Goal: Find contact information: Find contact information

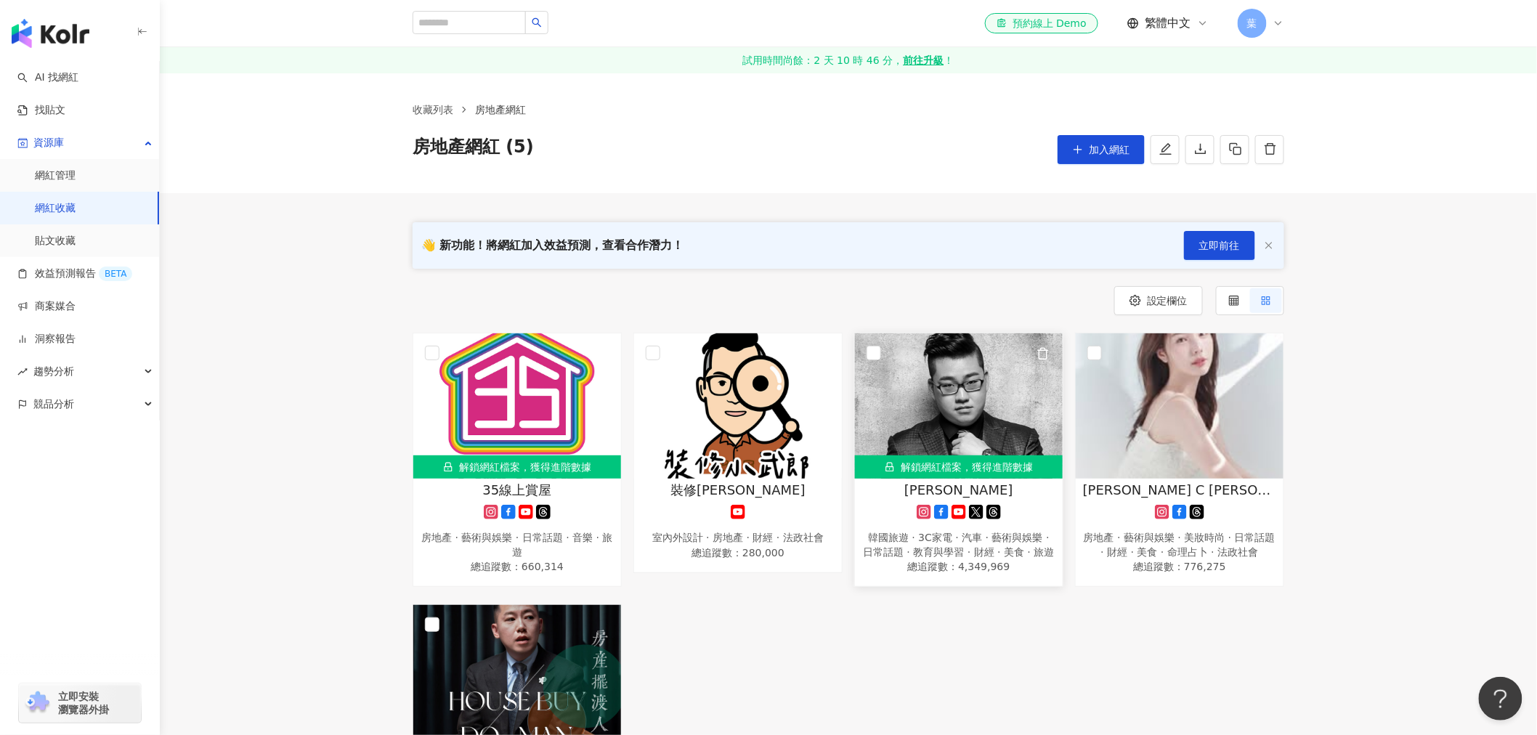
click at [950, 477] on div "解鎖網紅檔案，獲得進階數據" at bounding box center [959, 467] width 208 height 23
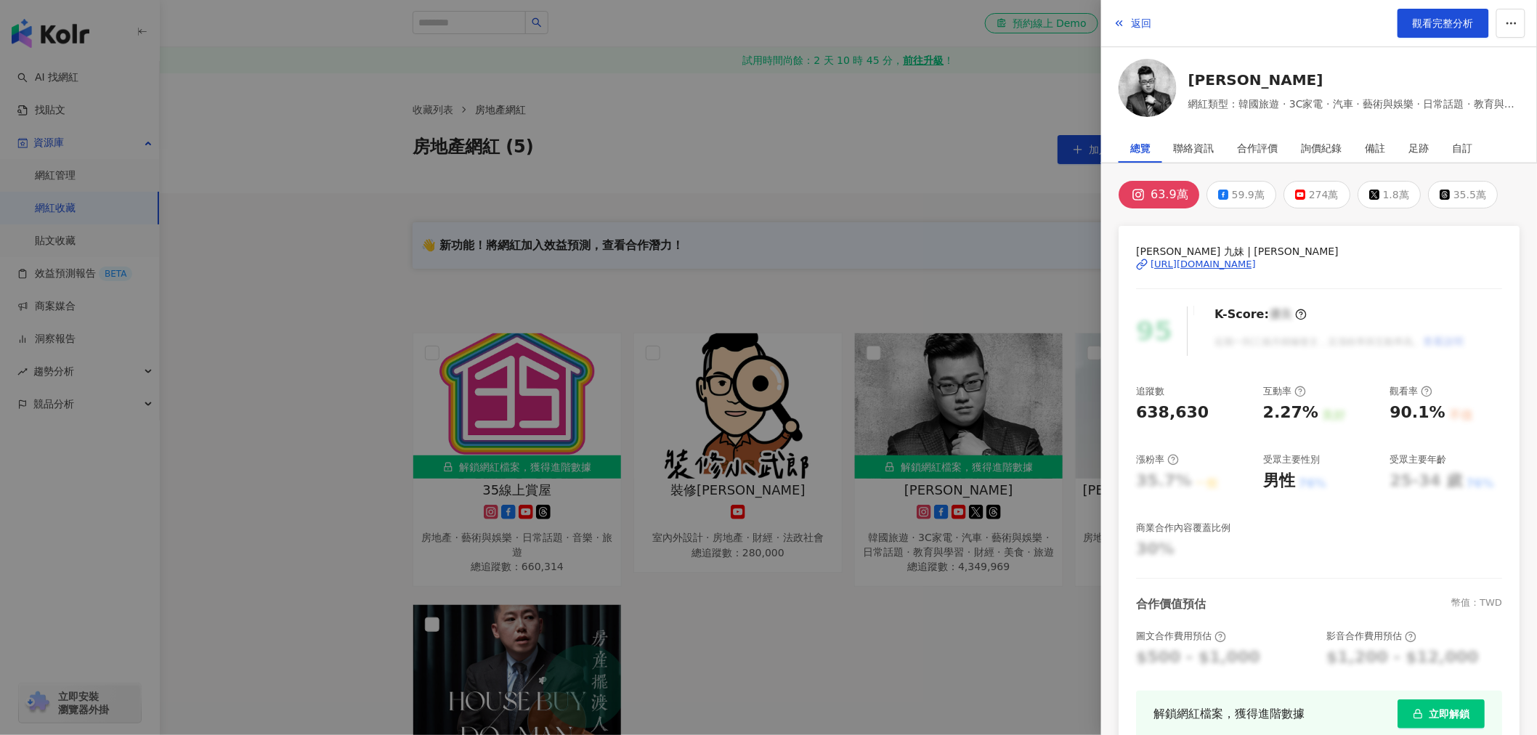
click at [1413, 708] on span "button" at bounding box center [1418, 714] width 10 height 12
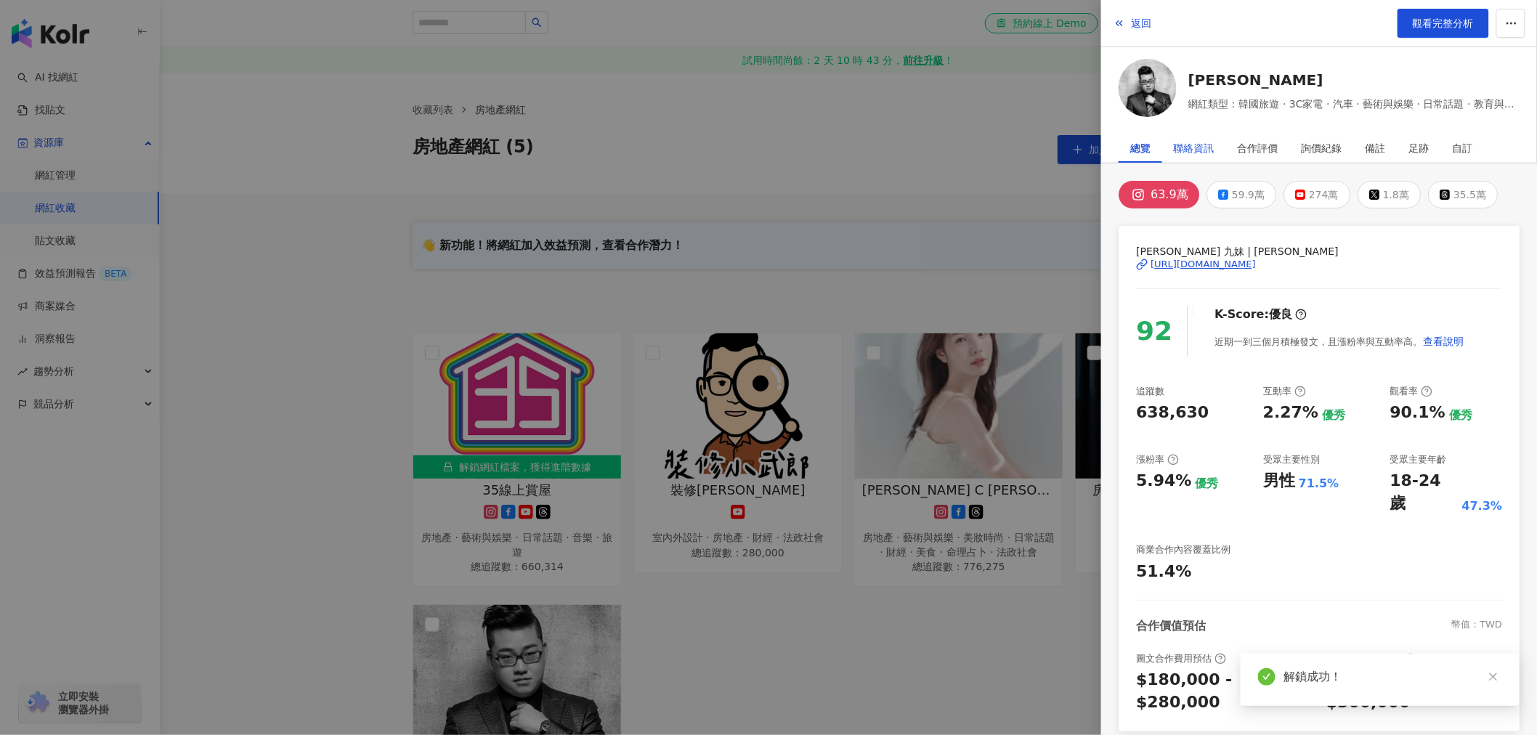
click at [1203, 146] on div "聯絡資訊" at bounding box center [1194, 148] width 41 height 29
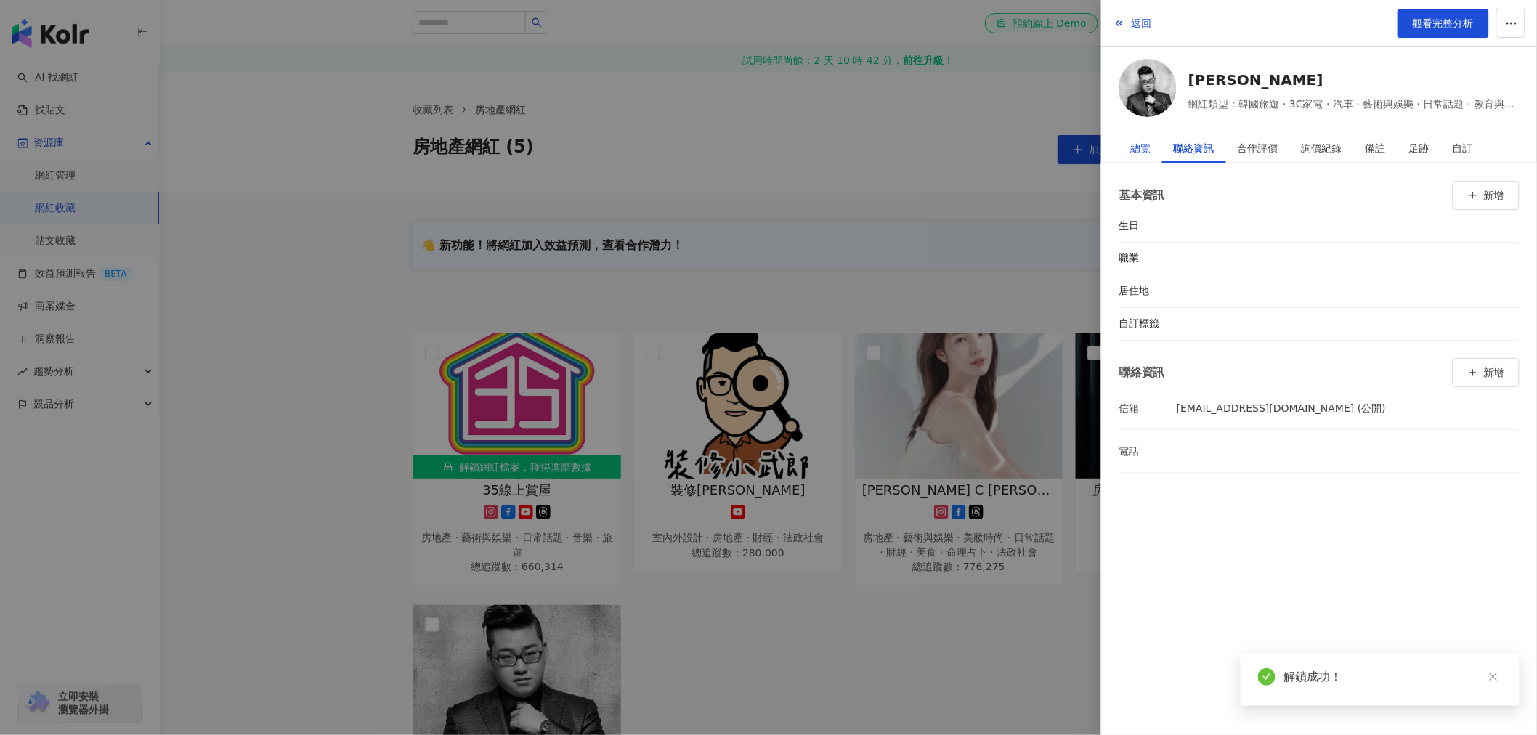
click at [1131, 151] on div "總覽" at bounding box center [1141, 148] width 20 height 29
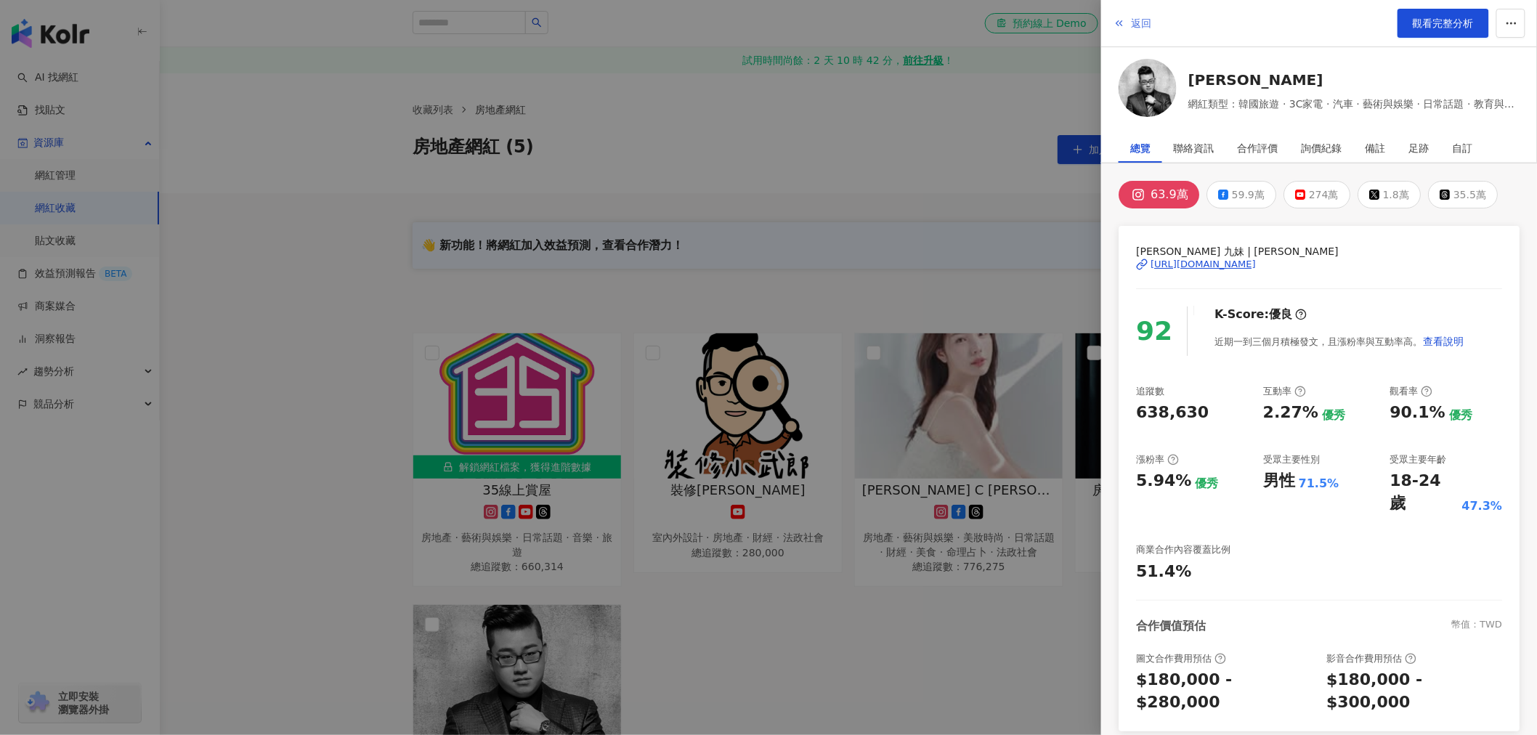
click at [1148, 25] on span "返回" at bounding box center [1141, 23] width 20 height 12
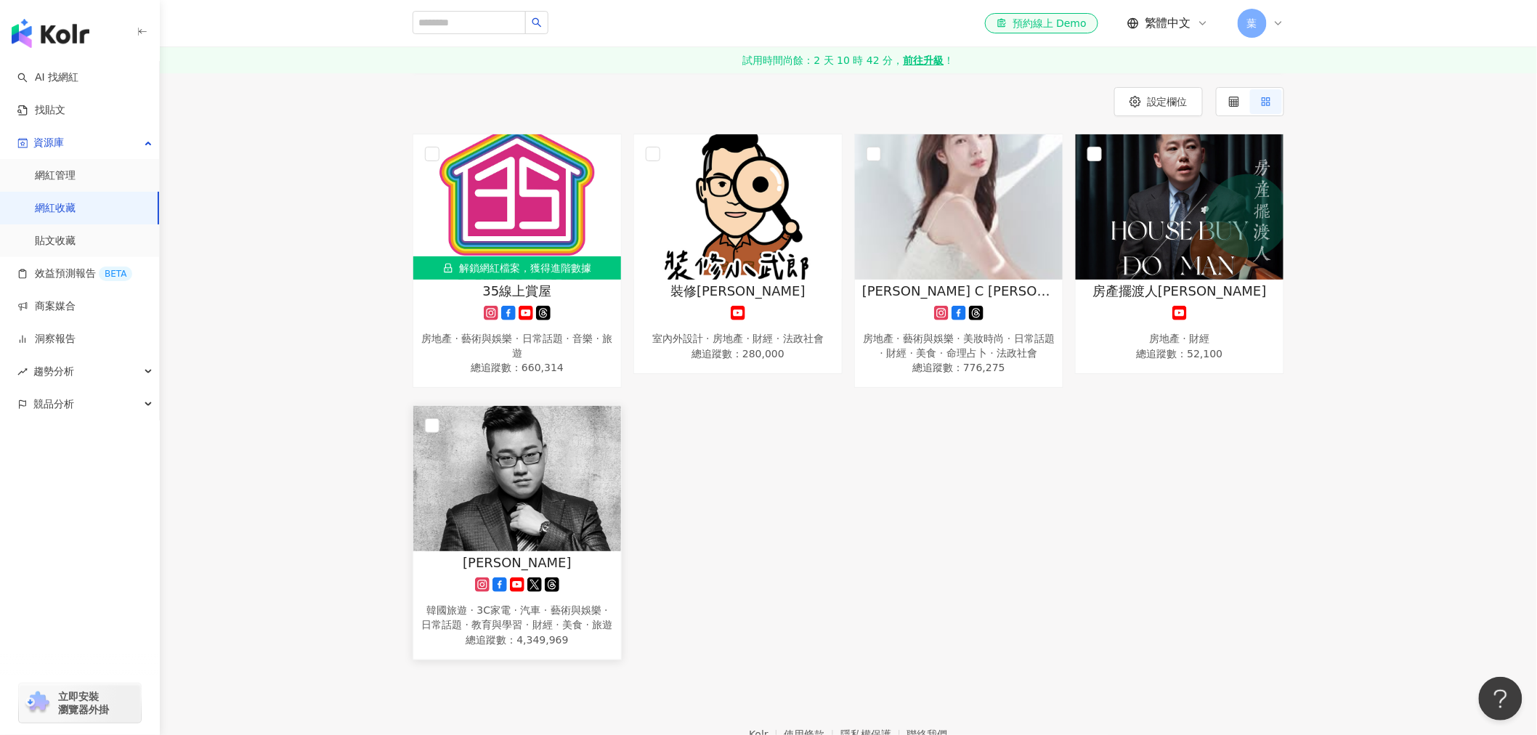
scroll to position [242, 0]
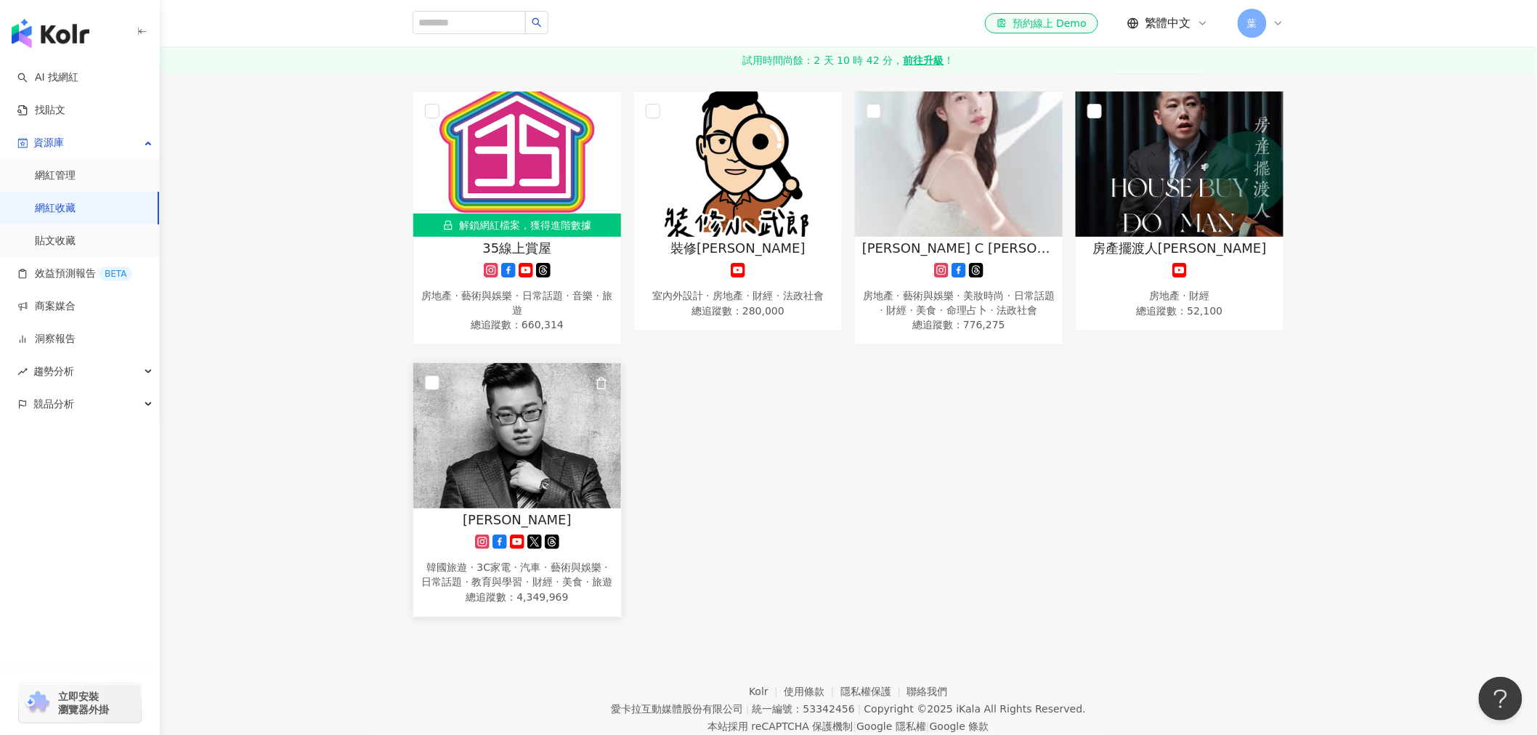
click at [533, 504] on img at bounding box center [517, 435] width 208 height 145
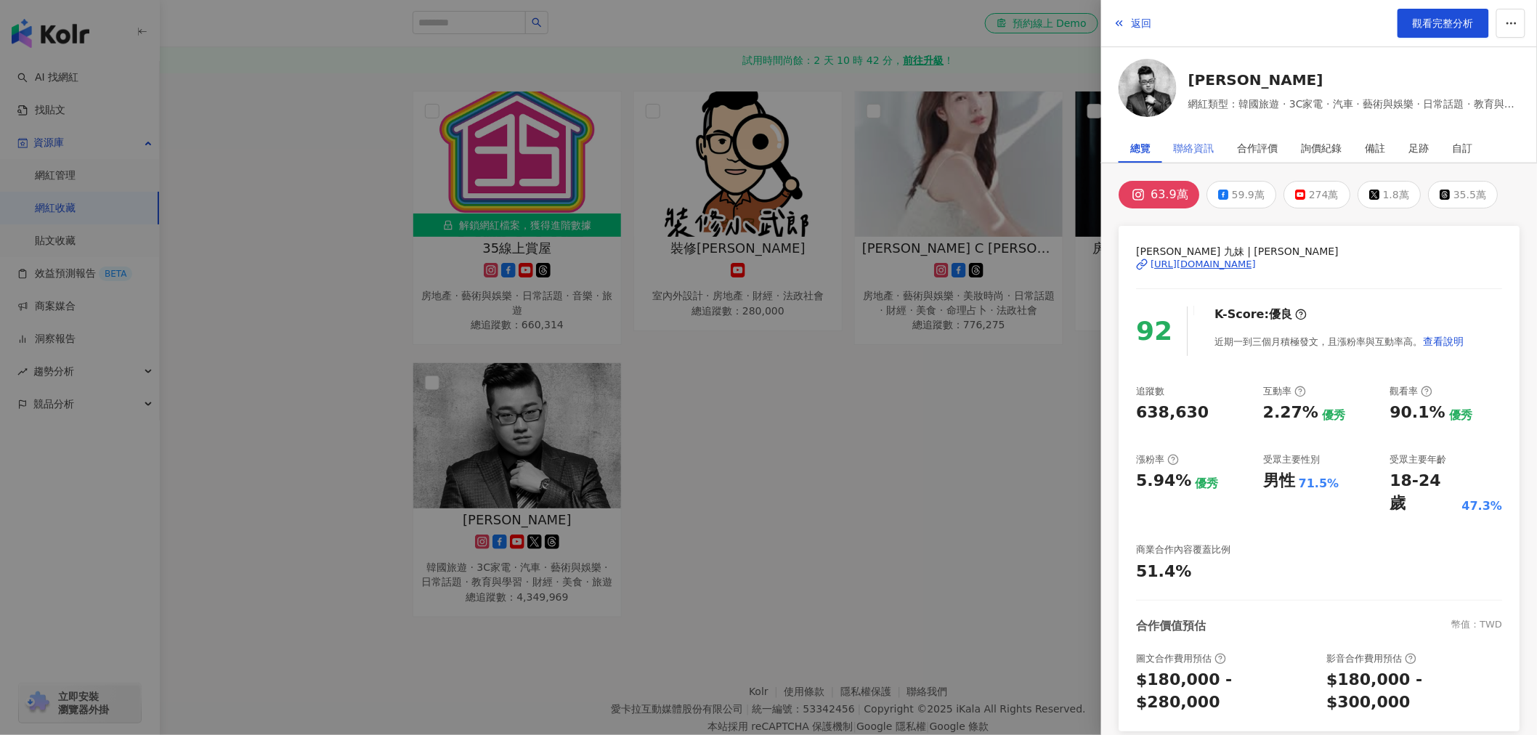
click at [1219, 148] on div "聯絡資訊" at bounding box center [1194, 148] width 64 height 29
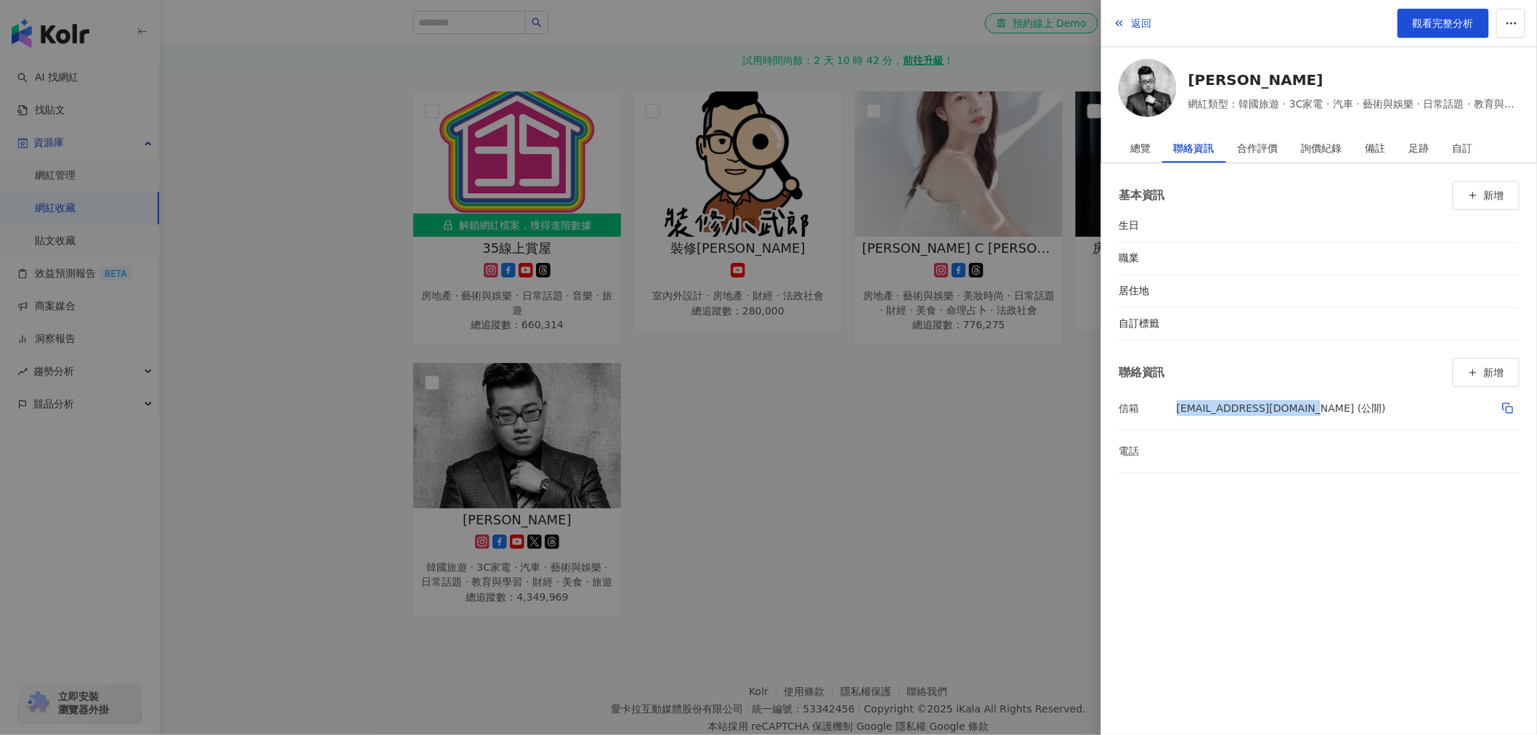
drag, startPoint x: 1173, startPoint y: 407, endPoint x: 1299, endPoint y: 415, distance: 125.9
click at [1299, 415] on li "信箱 [EMAIL_ADDRESS][DOMAIN_NAME] (公開)" at bounding box center [1319, 408] width 401 height 42
copy li "信箱 [EMAIL_ADDRESS][DOMAIN_NAME]"
